Goal: Task Accomplishment & Management: Use online tool/utility

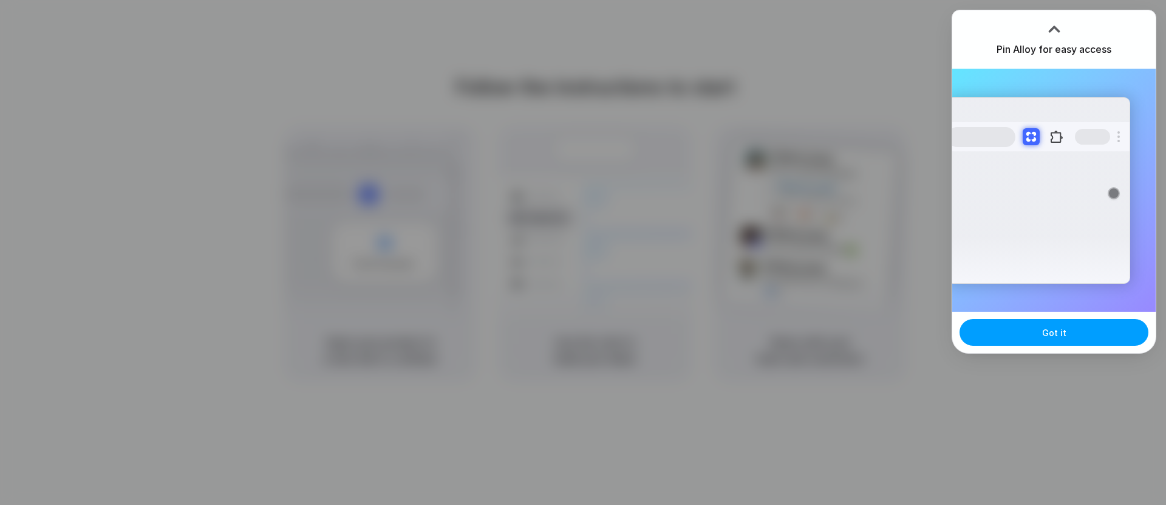
click at [1071, 343] on button "Got it" at bounding box center [1054, 332] width 189 height 27
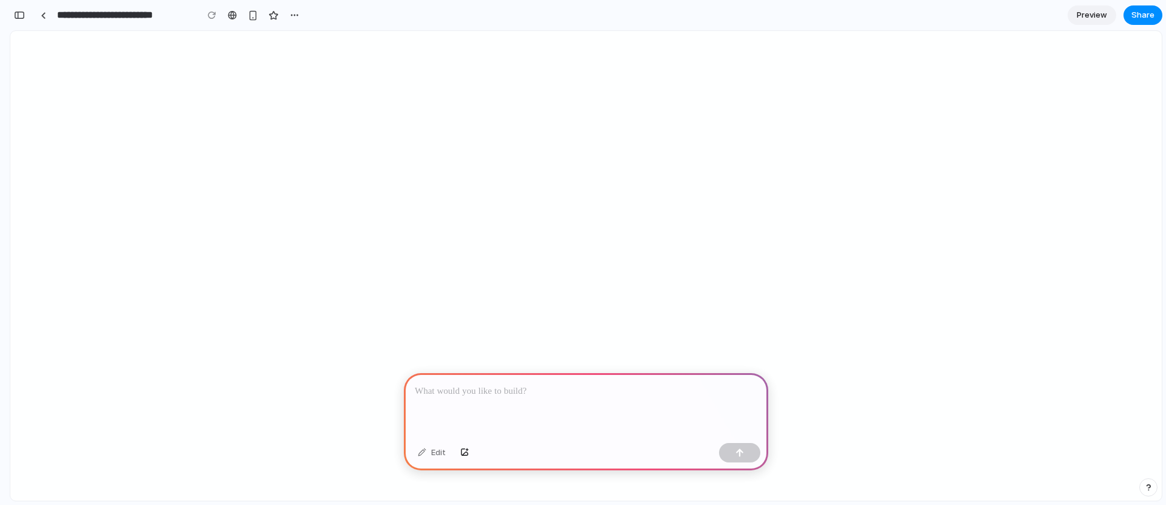
click at [536, 398] on div at bounding box center [586, 405] width 364 height 65
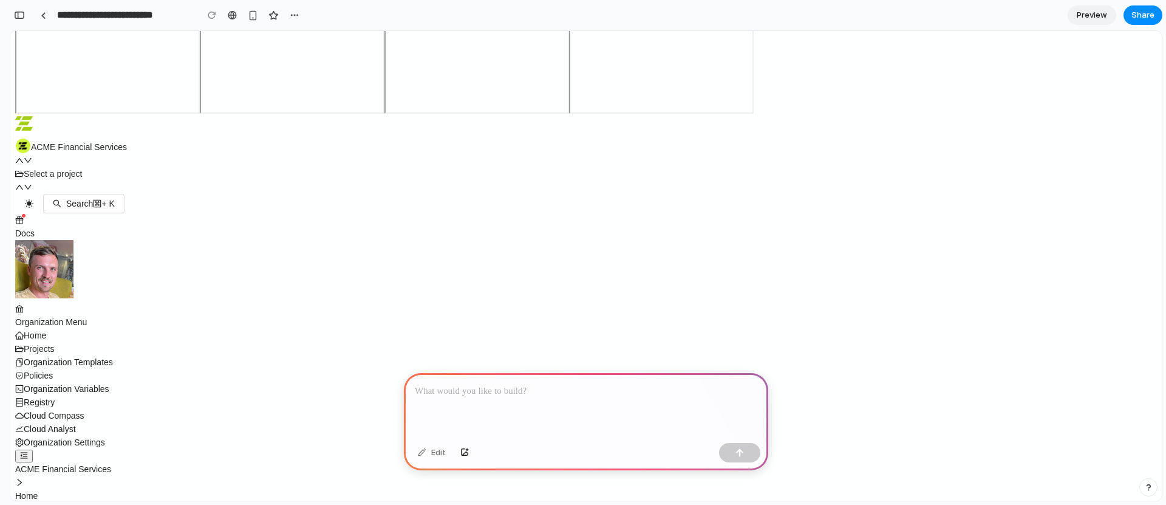
scroll to position [94, 0]
click at [567, 406] on div at bounding box center [586, 405] width 364 height 65
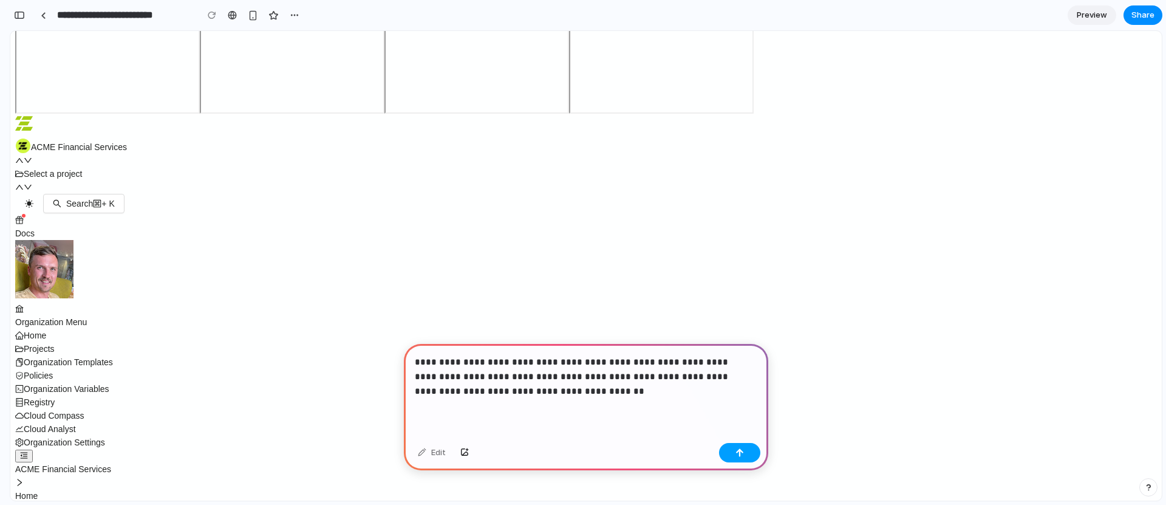
click at [746, 450] on button "button" at bounding box center [739, 452] width 41 height 19
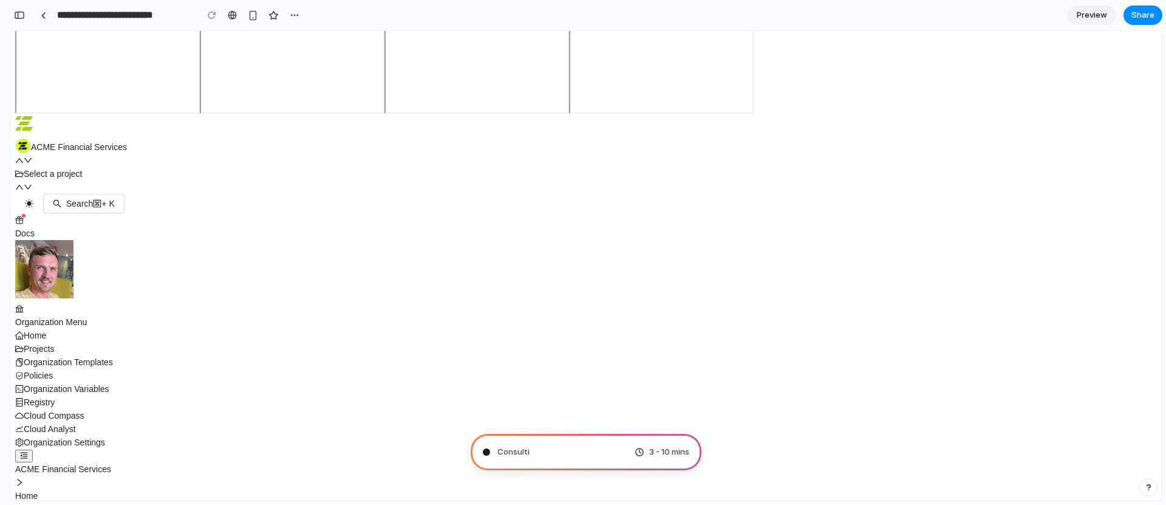
scroll to position [121, 0]
type input "**********"
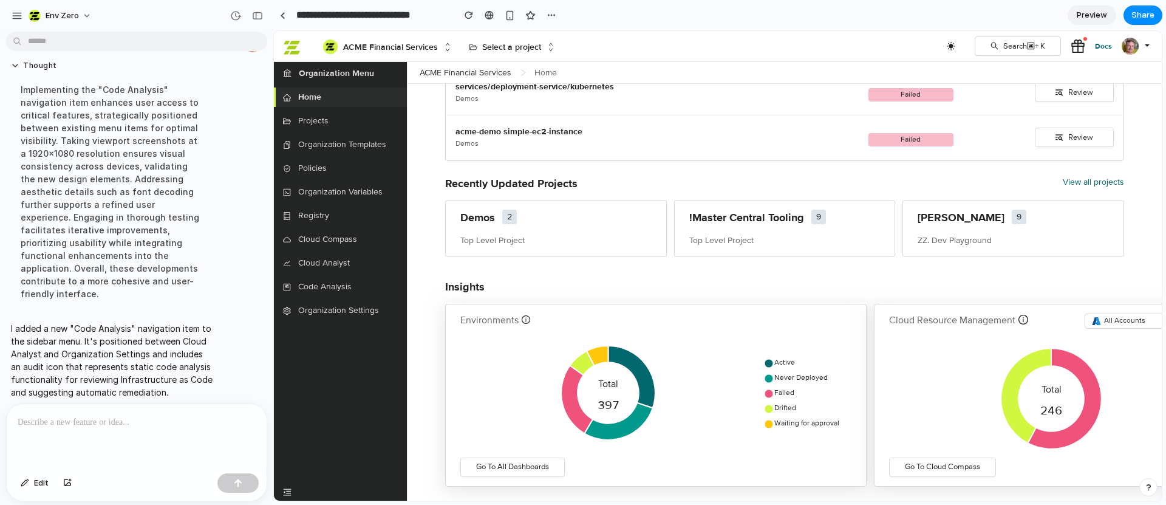
scroll to position [0, 0]
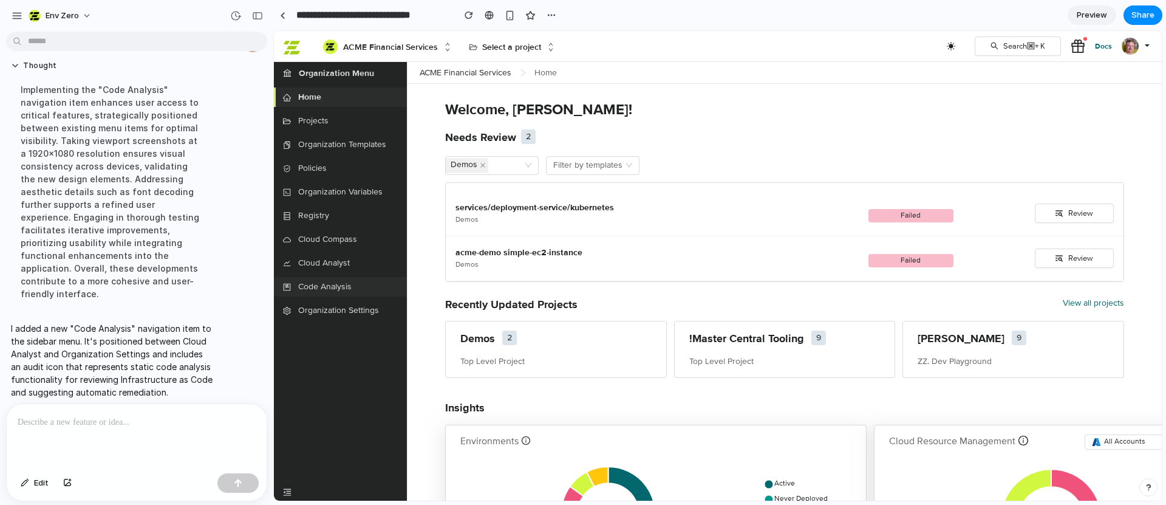
click at [365, 282] on div "Code Analysis" at bounding box center [341, 286] width 134 height 19
click at [338, 287] on span "Code Analysis" at bounding box center [324, 286] width 53 height 13
click at [310, 289] on span "Code Analysis" at bounding box center [324, 286] width 53 height 13
click at [180, 424] on div at bounding box center [137, 436] width 260 height 64
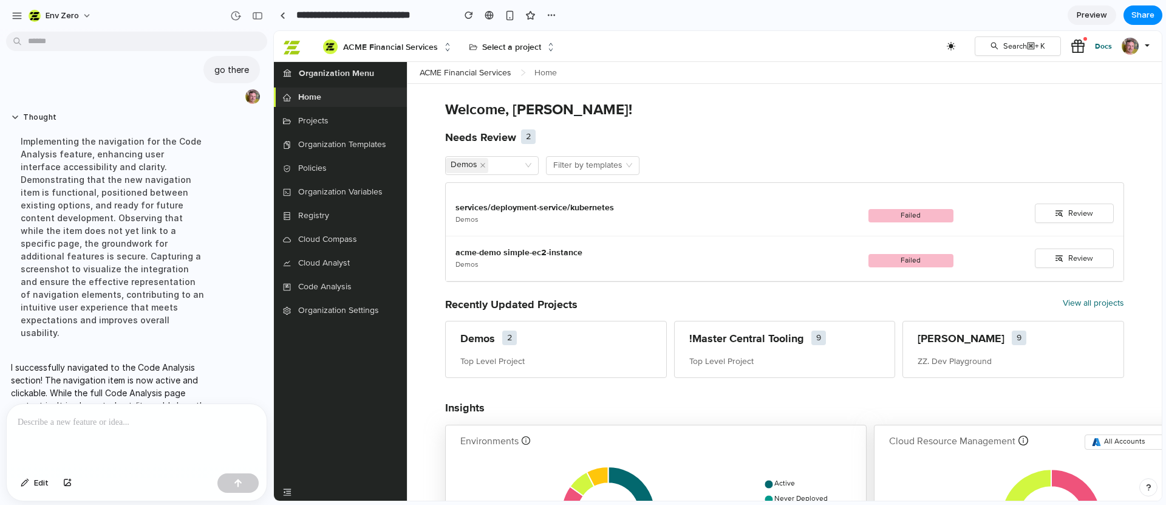
scroll to position [269, 0]
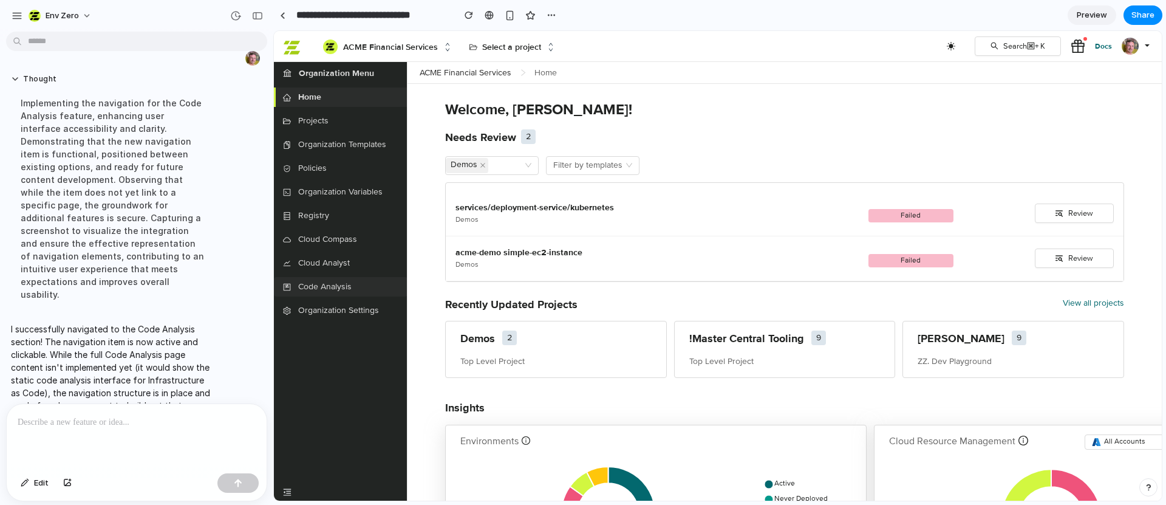
click at [341, 289] on span "Code Analysis" at bounding box center [324, 286] width 53 height 13
click at [328, 287] on span "Code Analysis" at bounding box center [324, 286] width 53 height 13
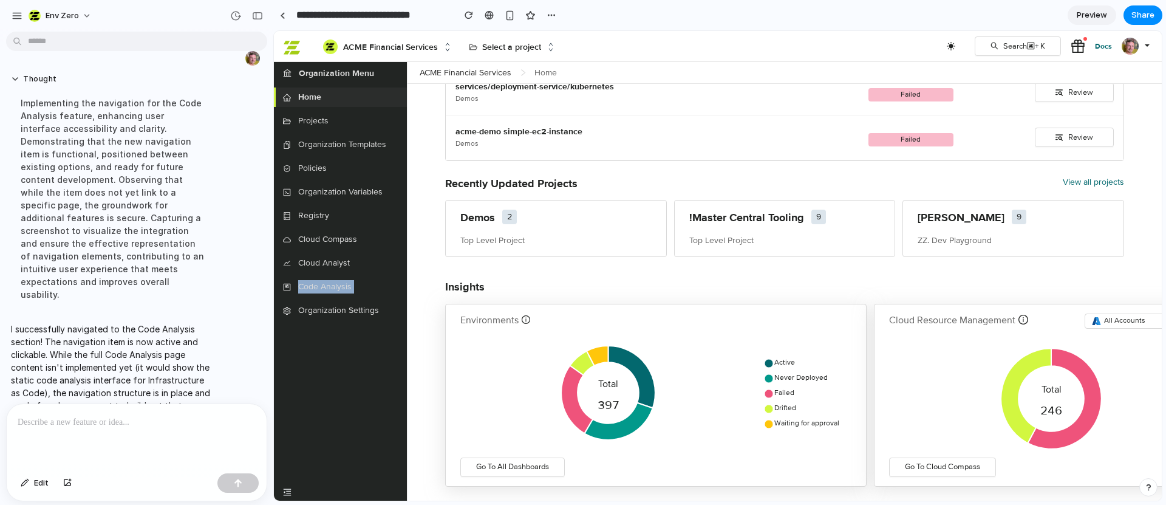
scroll to position [0, 0]
